Goal: Complete application form

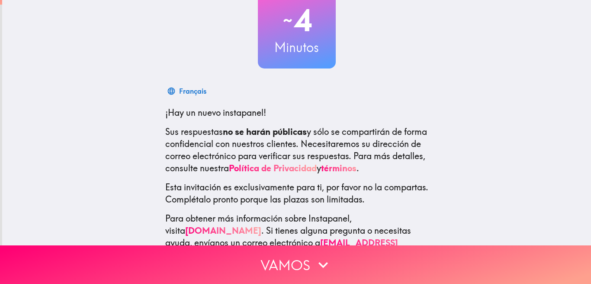
scroll to position [90, 0]
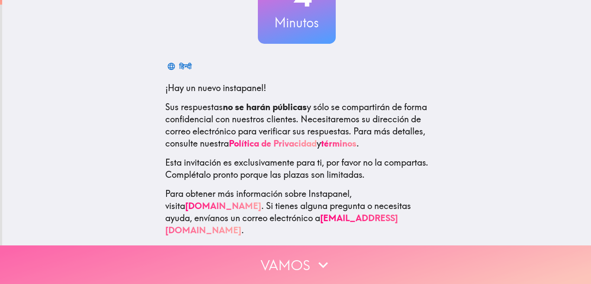
click at [314, 255] on icon "button" at bounding box center [323, 264] width 19 height 19
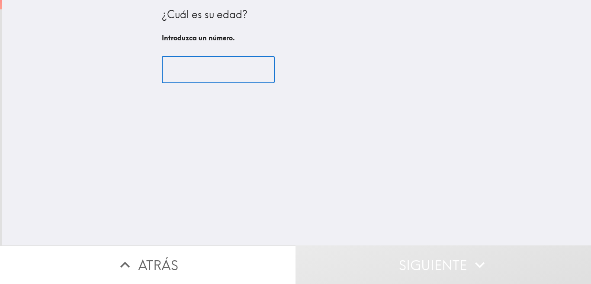
click at [229, 75] on input "number" at bounding box center [218, 69] width 113 height 27
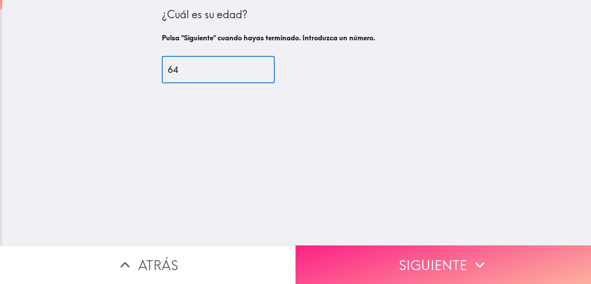
type input "64"
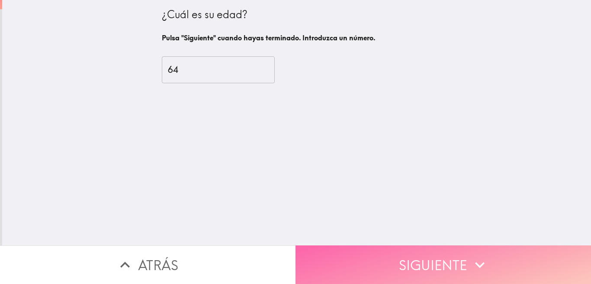
click at [458, 249] on button "Siguiente" at bounding box center [444, 264] width 296 height 39
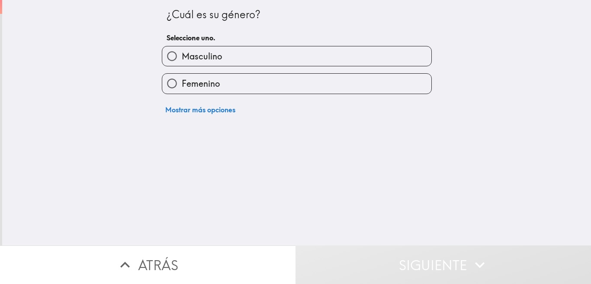
click at [190, 57] on span "Masculino" at bounding box center [202, 56] width 40 height 12
click at [182, 57] on input "Masculino" at bounding box center [171, 55] width 19 height 19
radio input "true"
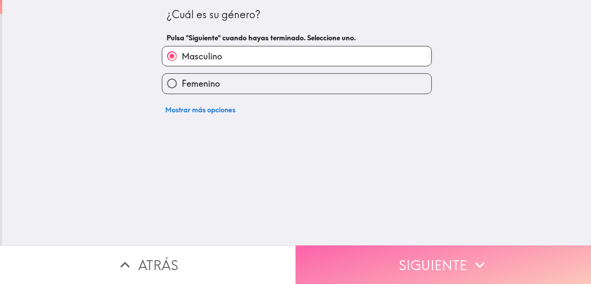
click at [436, 255] on button "Siguiente" at bounding box center [444, 264] width 296 height 39
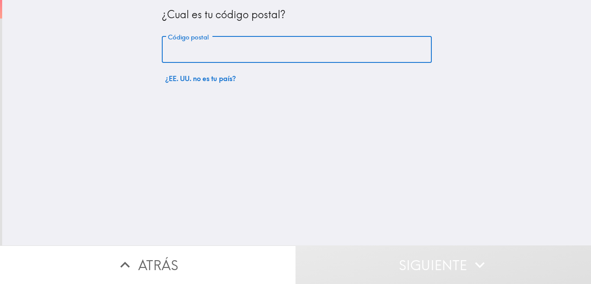
click at [231, 56] on input "Código postal" at bounding box center [297, 49] width 270 height 27
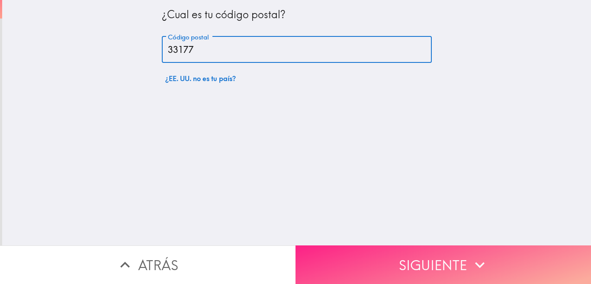
type input "33177"
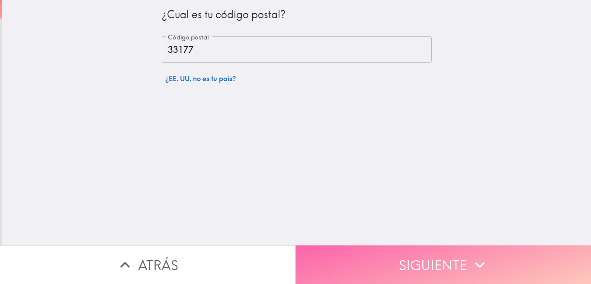
click at [461, 261] on button "Siguiente" at bounding box center [444, 264] width 296 height 39
